Goal: Transaction & Acquisition: Purchase product/service

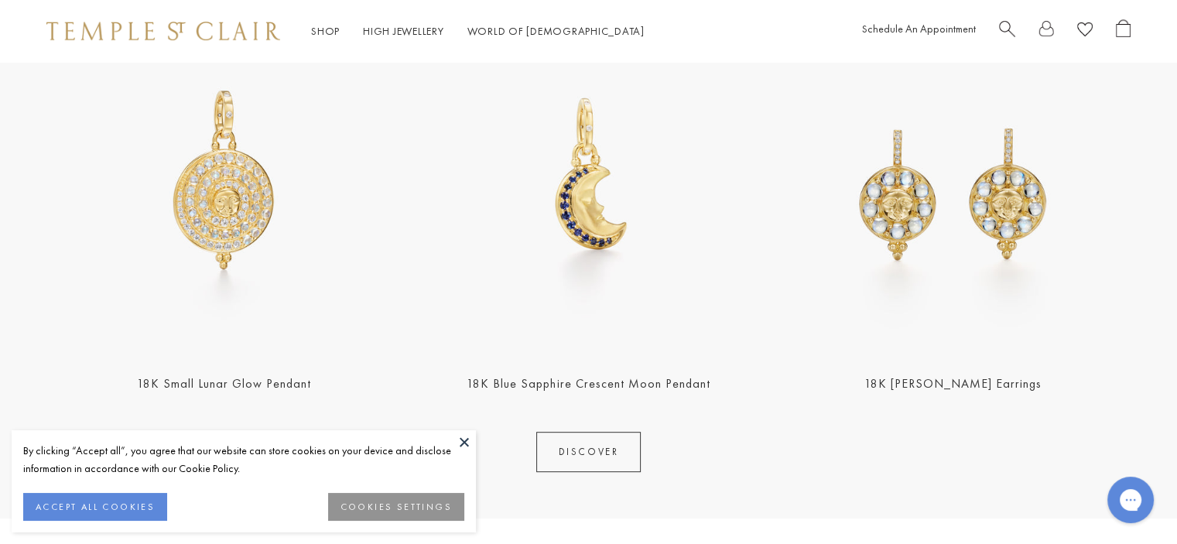
scroll to position [619, 0]
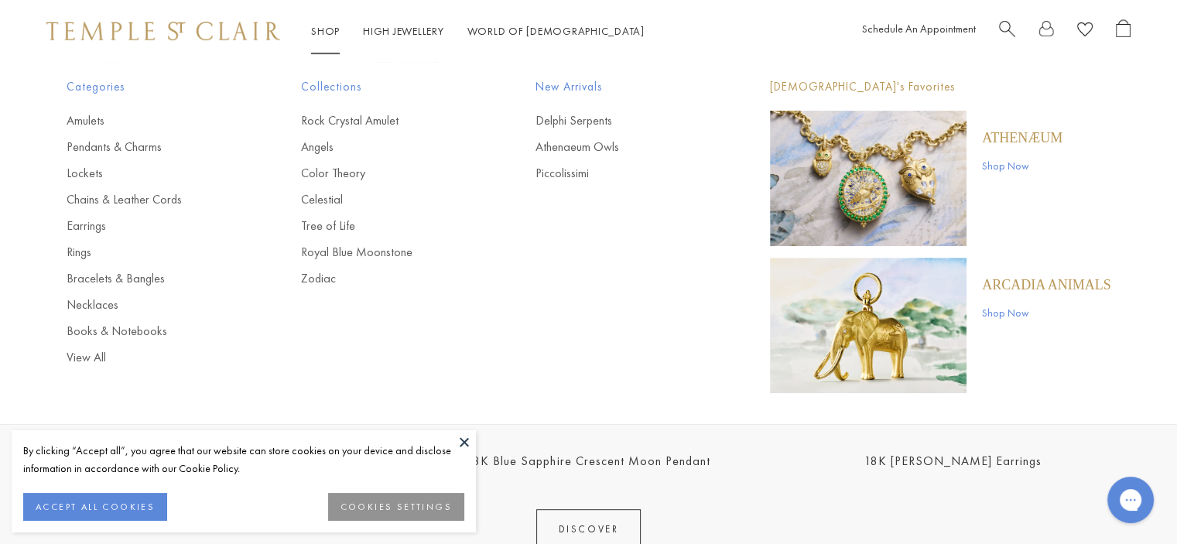
click at [322, 32] on link "Shop Shop" at bounding box center [325, 31] width 29 height 14
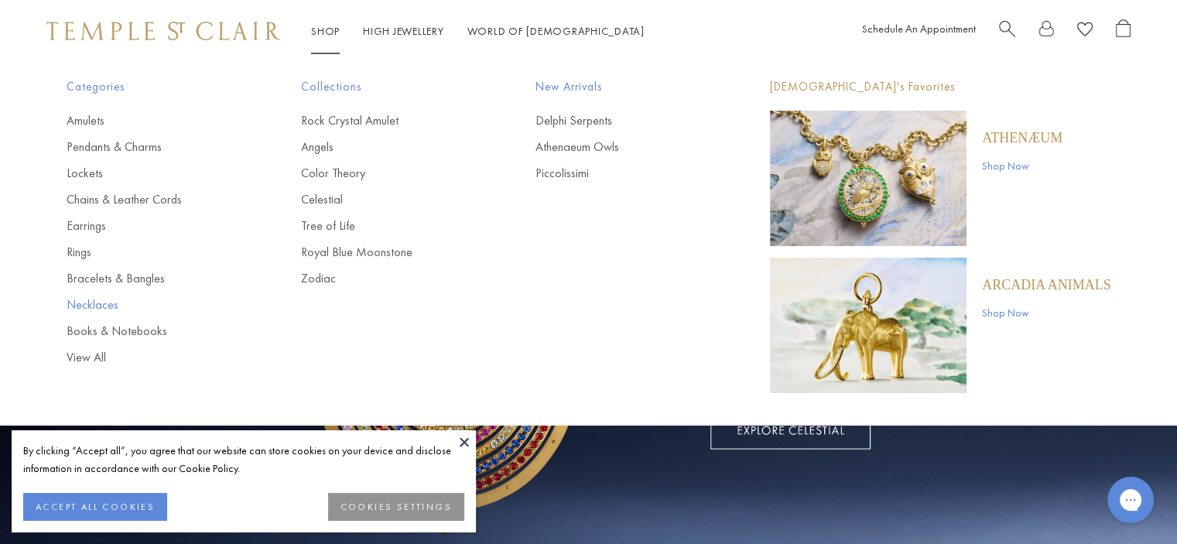
click at [100, 303] on link "Necklaces" at bounding box center [153, 304] width 173 height 17
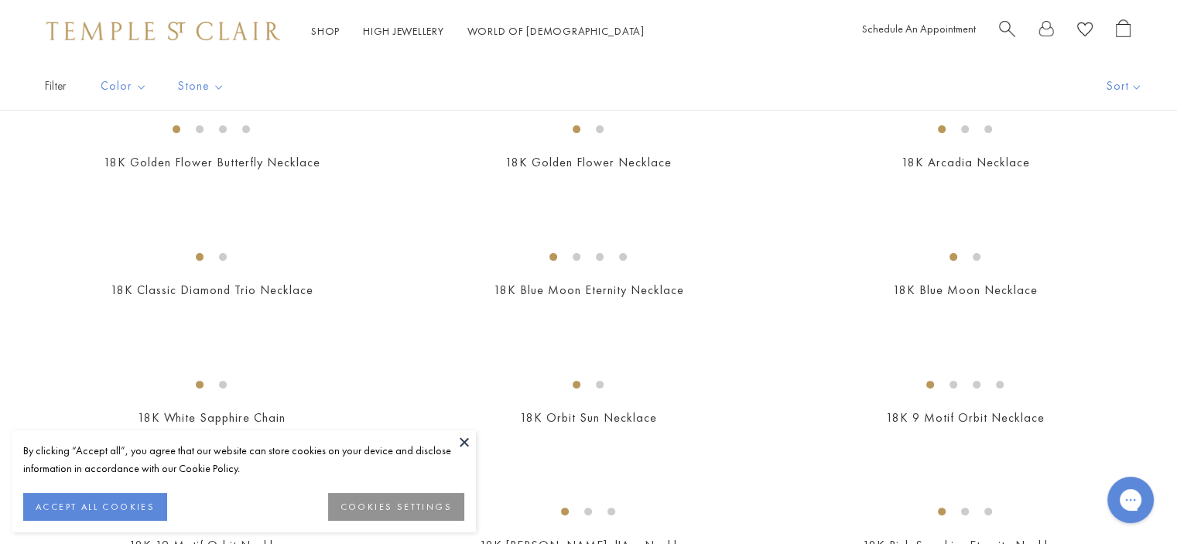
scroll to position [309, 0]
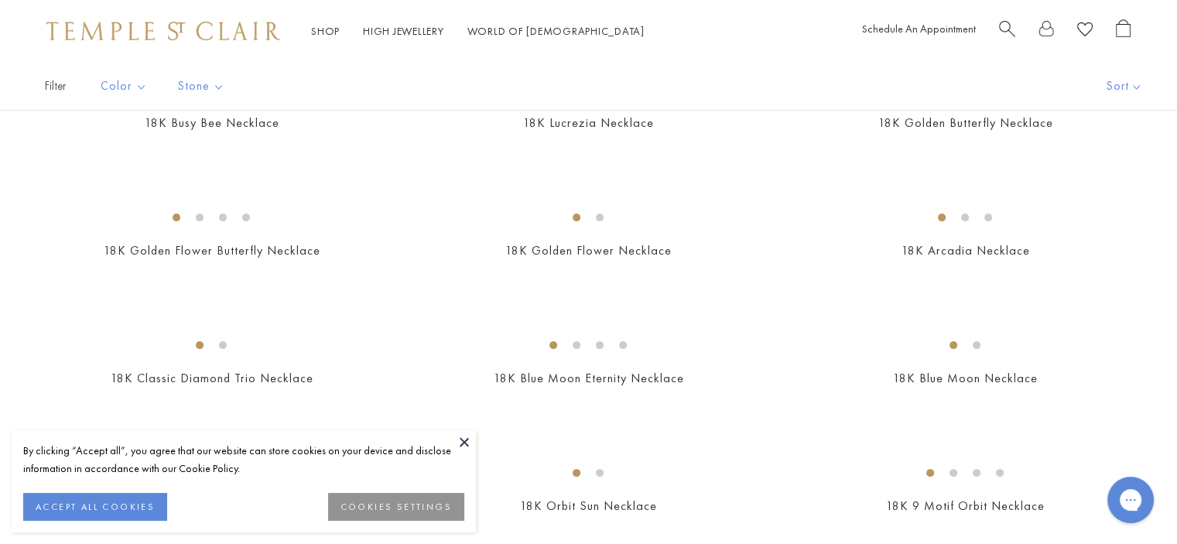
click at [0, 0] on img at bounding box center [0, 0] width 0 height 0
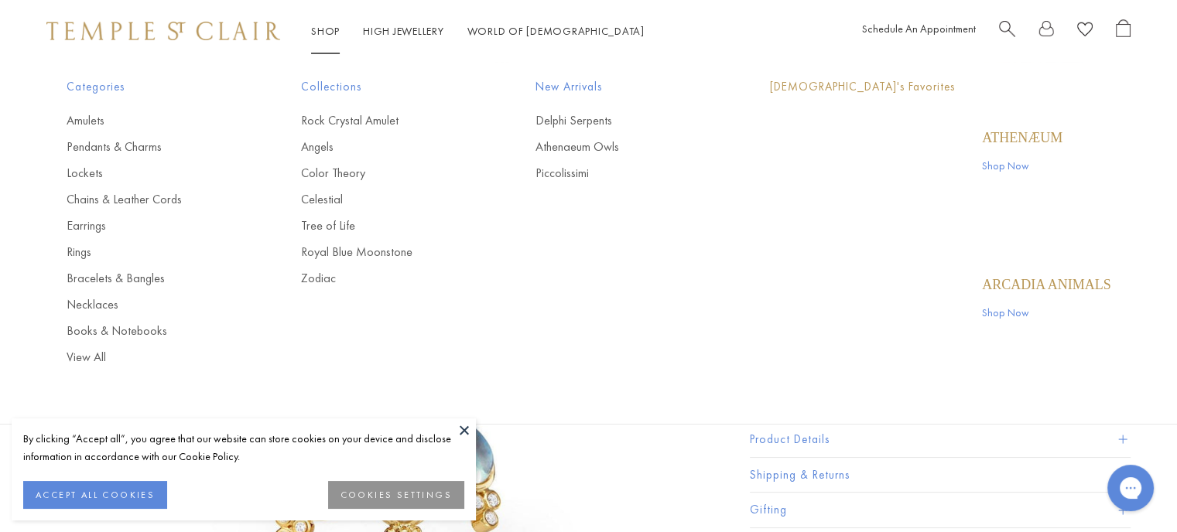
click at [316, 37] on link "Shop Shop" at bounding box center [325, 31] width 29 height 14
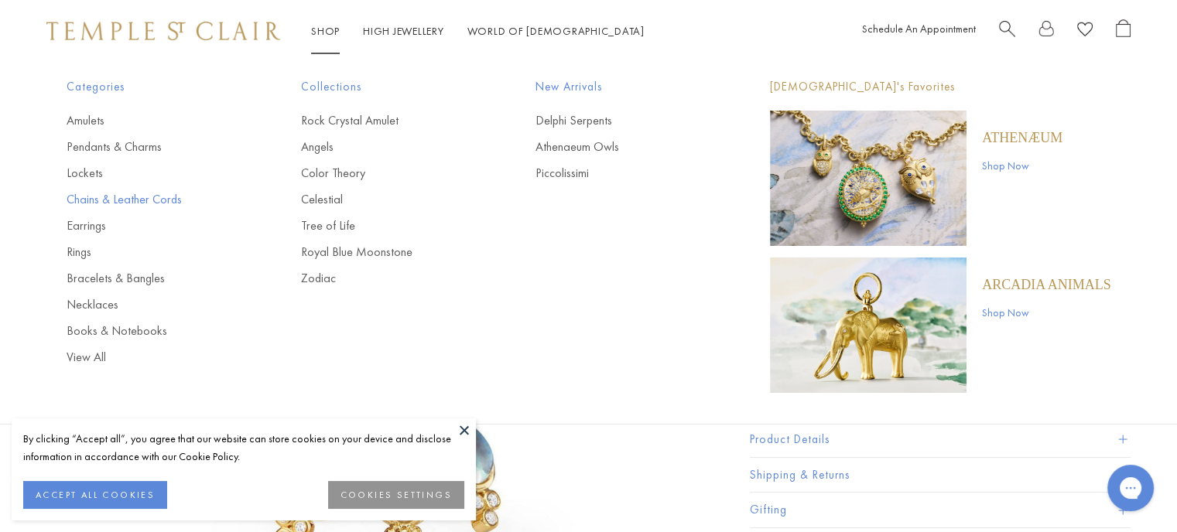
click at [102, 200] on link "Chains & Leather Cords" at bounding box center [153, 199] width 173 height 17
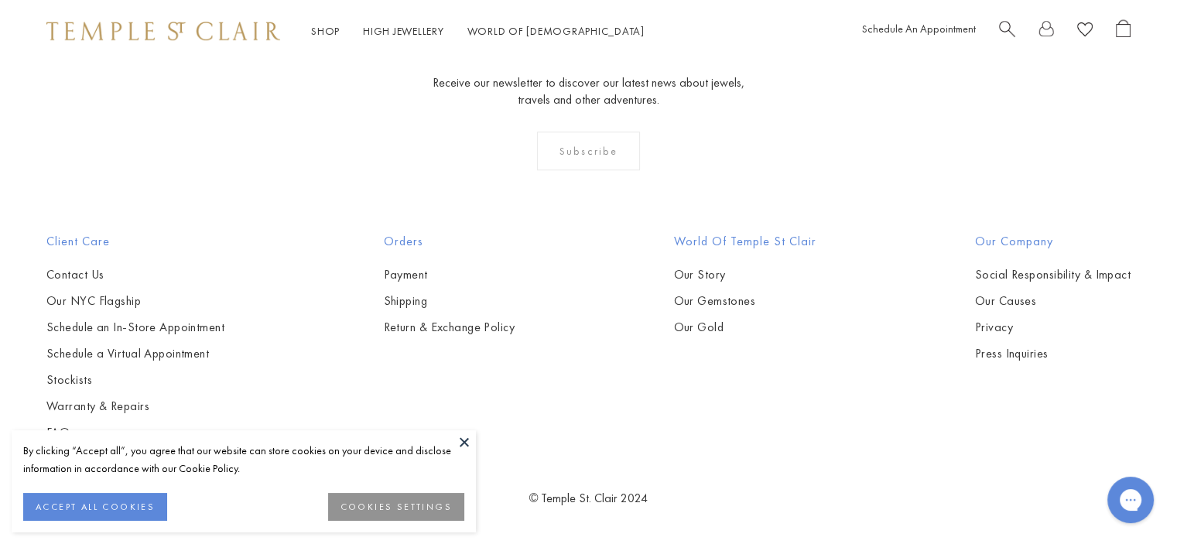
scroll to position [1625, 0]
click at [0, 0] on img at bounding box center [0, 0] width 0 height 0
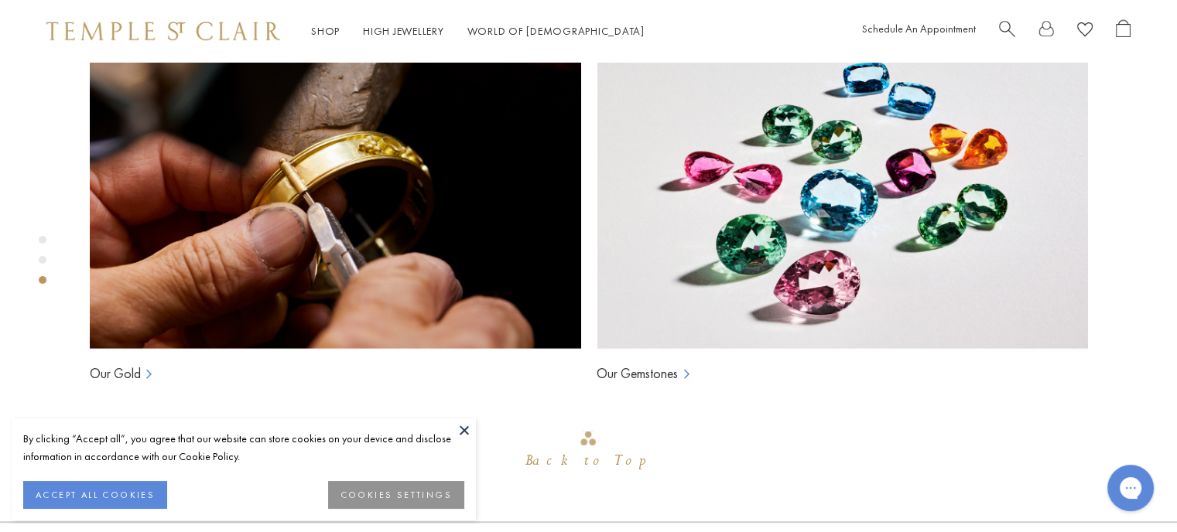
scroll to position [1377, 0]
